Goal: Task Accomplishment & Management: Complete application form

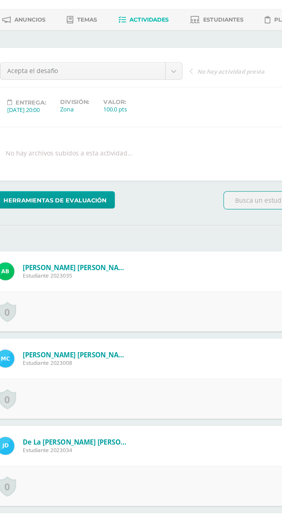
scroll to position [0, 0]
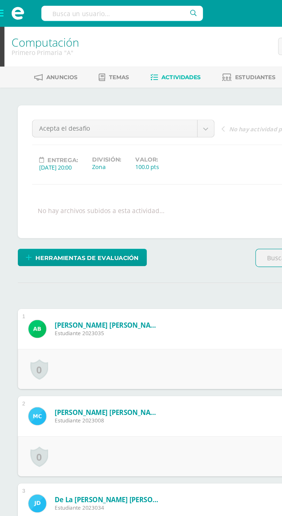
click at [8, 27] on link "Computación" at bounding box center [29, 27] width 44 height 10
click at [0, 6] on span at bounding box center [11, 8] width 23 height 17
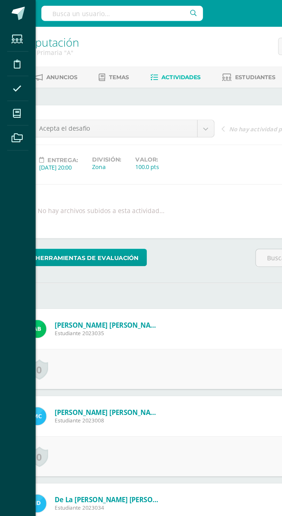
click at [12, 79] on span at bounding box center [11, 73] width 13 height 13
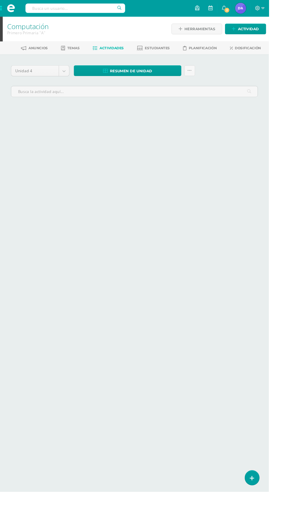
click at [11, 28] on link "Computación" at bounding box center [29, 28] width 44 height 10
click at [11, 11] on span at bounding box center [11, 8] width 9 height 9
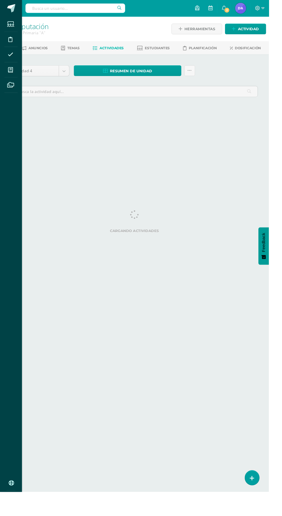
click at [11, 73] on icon at bounding box center [10, 74] width 5 height 6
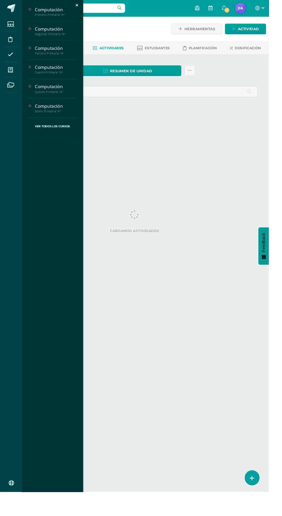
click at [47, 30] on div "Computación" at bounding box center [59, 30] width 44 height 7
click at [44, 46] on span "Actividades" at bounding box center [54, 45] width 22 height 5
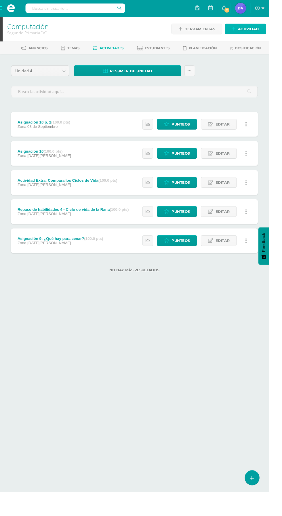
click at [260, 31] on span "Actividad" at bounding box center [261, 30] width 22 height 11
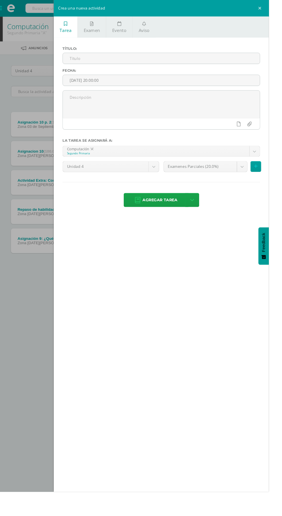
click at [82, 60] on input "text" at bounding box center [169, 61] width 207 height 11
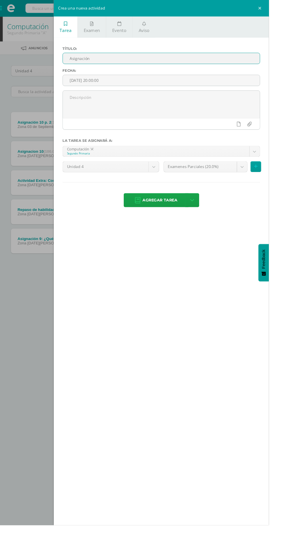
type input "Asignación"
click at [201, 178] on body "Estudiantes Disciplina Asistencia Mis cursos Archivos Soporte Ayuda Reportar un…" at bounding box center [141, 152] width 282 height 304
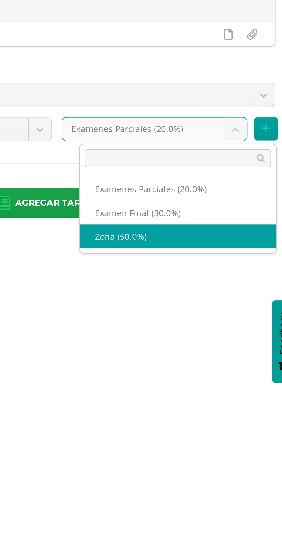
select select "169650"
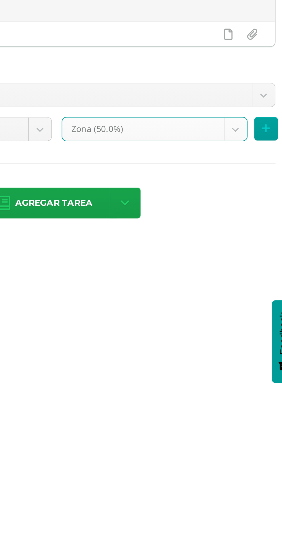
click at [177, 207] on span "Agregar tarea" at bounding box center [168, 210] width 37 height 14
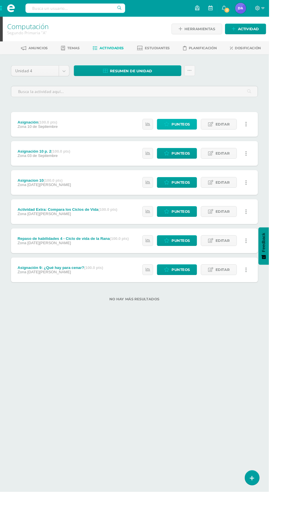
click at [188, 129] on span "Punteos" at bounding box center [189, 130] width 19 height 11
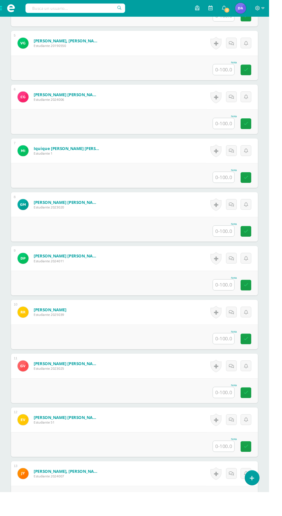
scroll to position [452, 0]
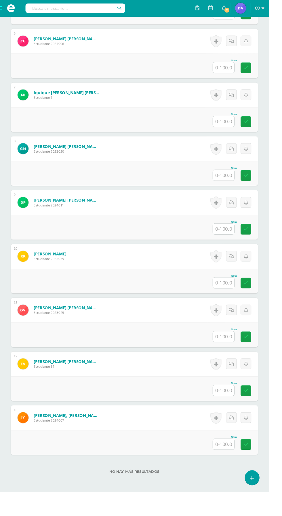
click at [237, 351] on input "text" at bounding box center [235, 353] width 22 height 11
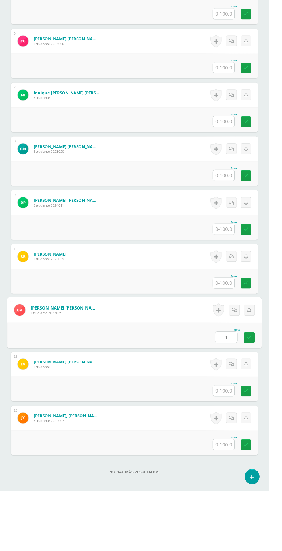
scroll to position [416, 0]
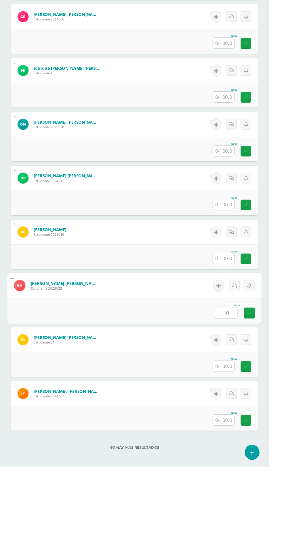
type input "100"
click at [265, 390] on link at bounding box center [262, 390] width 12 height 12
